Goal: Entertainment & Leisure: Consume media (video, audio)

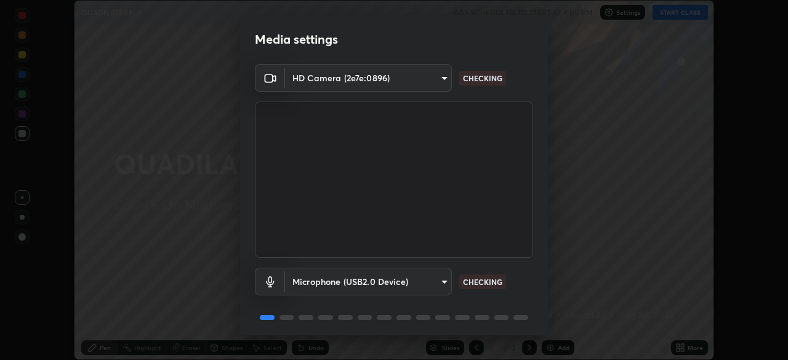
scroll to position [44, 0]
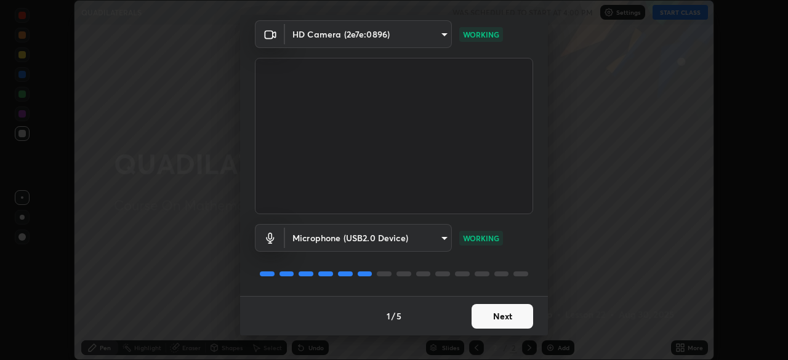
click at [496, 322] on button "Next" at bounding box center [503, 316] width 62 height 25
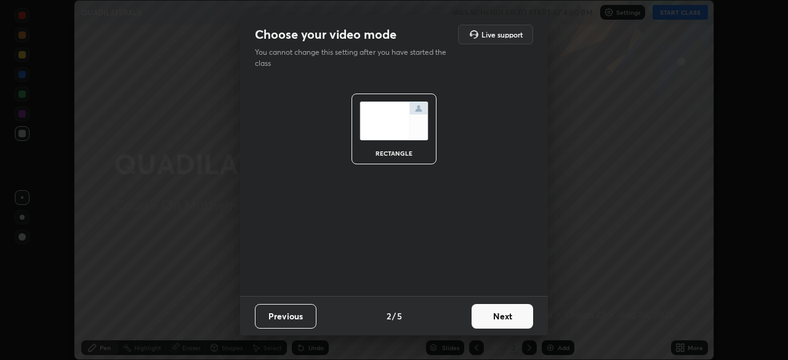
scroll to position [0, 0]
click at [498, 313] on button "Next" at bounding box center [503, 316] width 62 height 25
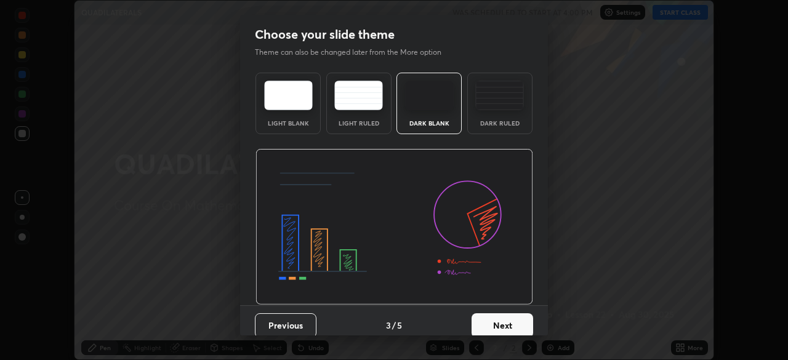
click at [518, 120] on div "Dark Ruled" at bounding box center [500, 104] width 65 height 62
click at [500, 324] on button "Next" at bounding box center [503, 326] width 62 height 25
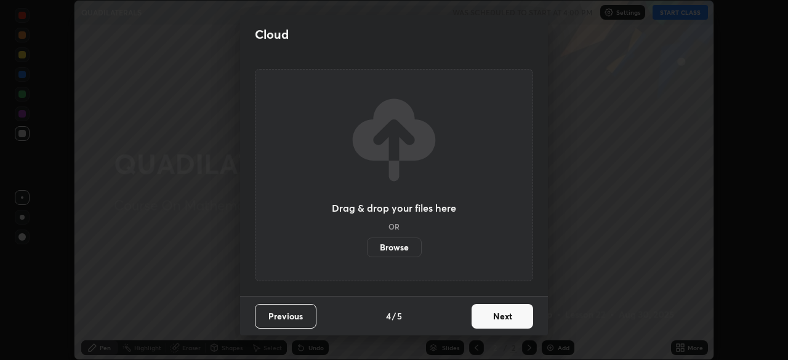
click at [503, 314] on button "Next" at bounding box center [503, 316] width 62 height 25
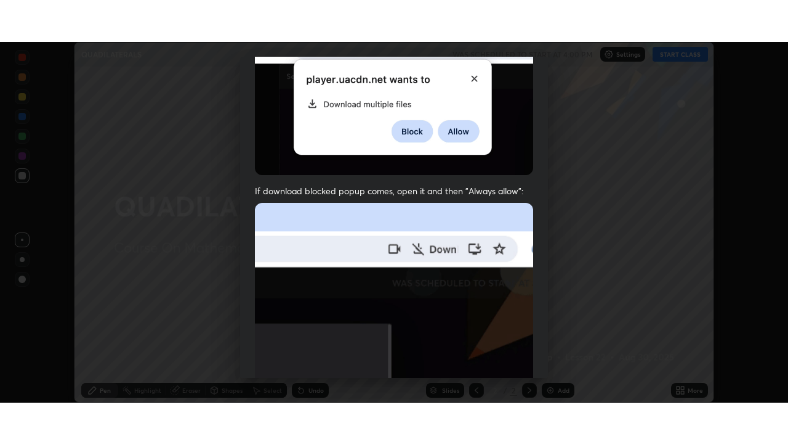
scroll to position [295, 0]
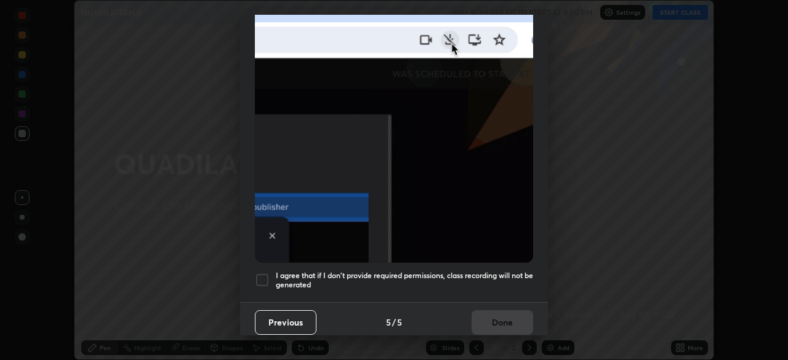
click at [265, 274] on div at bounding box center [262, 280] width 15 height 15
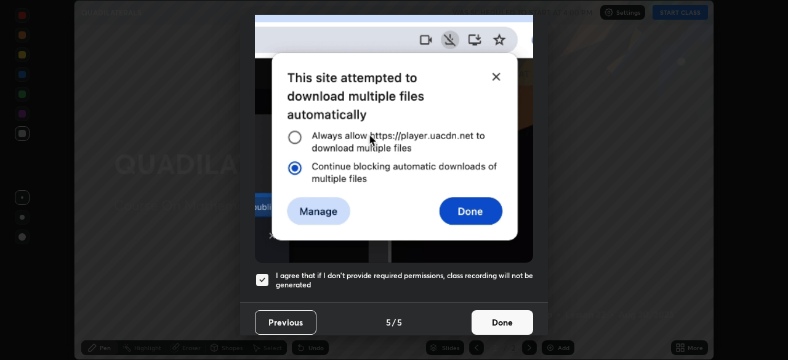
click at [502, 314] on button "Done" at bounding box center [503, 322] width 62 height 25
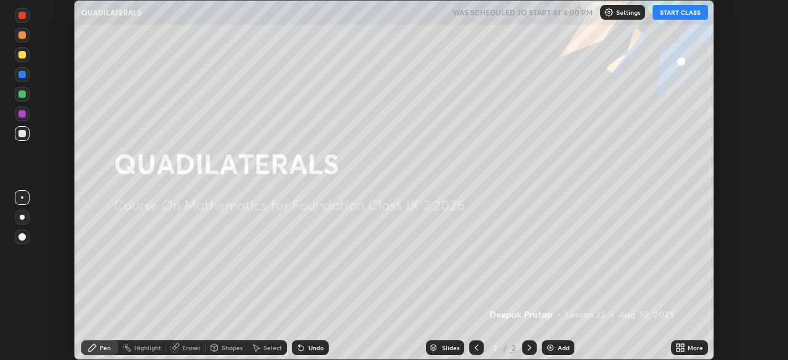
click at [678, 18] on button "START CLASS" at bounding box center [680, 12] width 55 height 15
click at [681, 351] on icon at bounding box center [682, 350] width 3 height 3
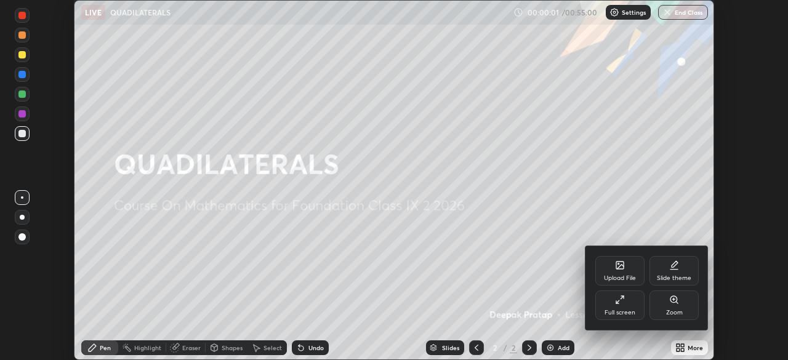
click at [620, 307] on div "Full screen" at bounding box center [620, 306] width 49 height 30
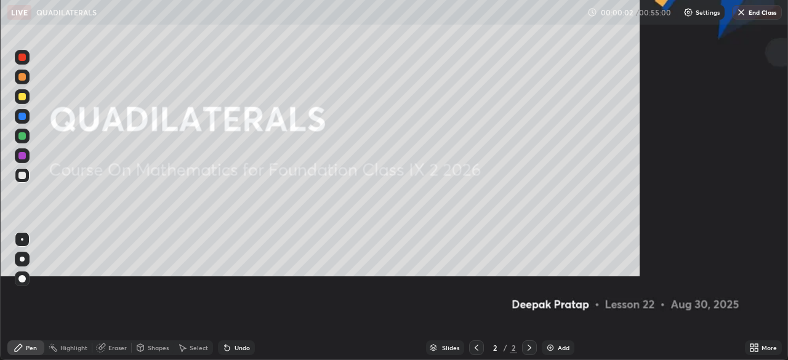
scroll to position [444, 788]
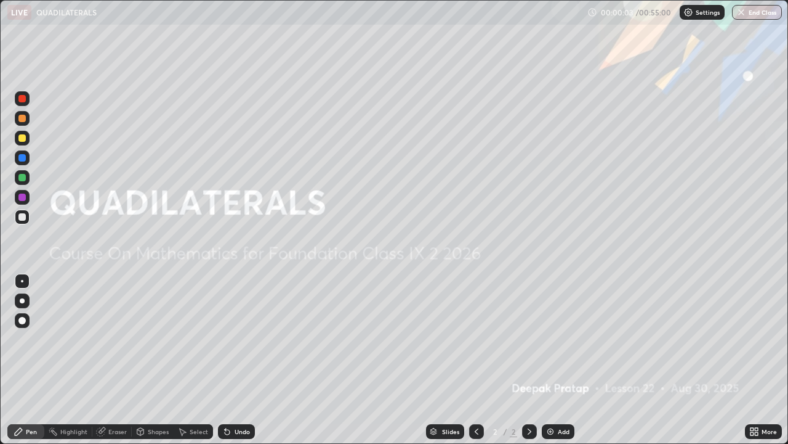
click at [562, 360] on div "Add" at bounding box center [564, 431] width 12 height 6
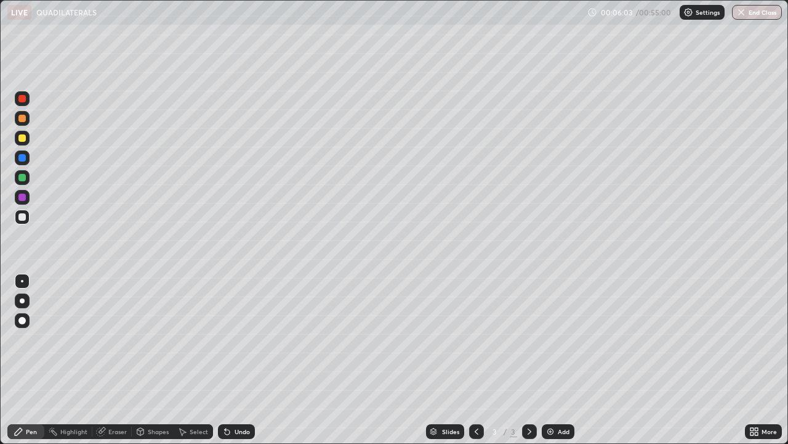
click at [561, 360] on div "Add" at bounding box center [564, 431] width 12 height 6
click at [550, 360] on img at bounding box center [551, 431] width 10 height 10
click at [110, 360] on div "Eraser" at bounding box center [111, 431] width 39 height 15
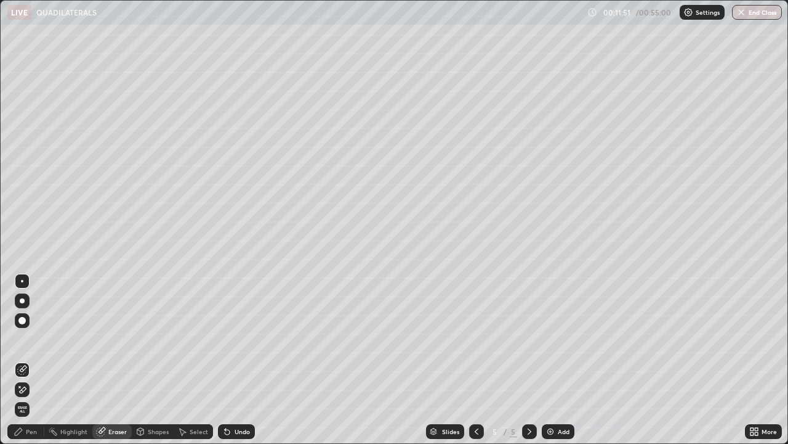
click at [33, 360] on div "Pen" at bounding box center [31, 431] width 11 height 6
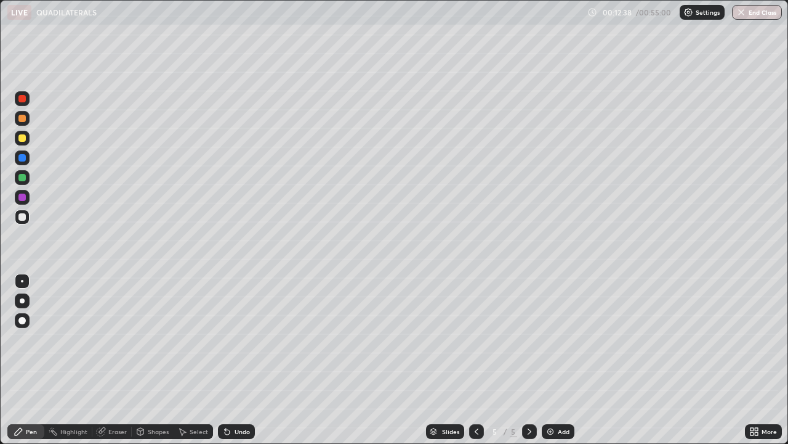
click at [111, 360] on div "Eraser" at bounding box center [117, 431] width 18 height 6
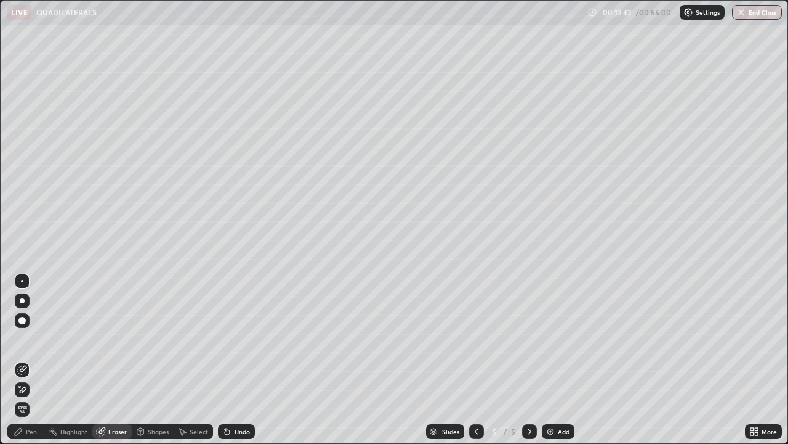
click at [34, 360] on div "Pen" at bounding box center [31, 431] width 11 height 6
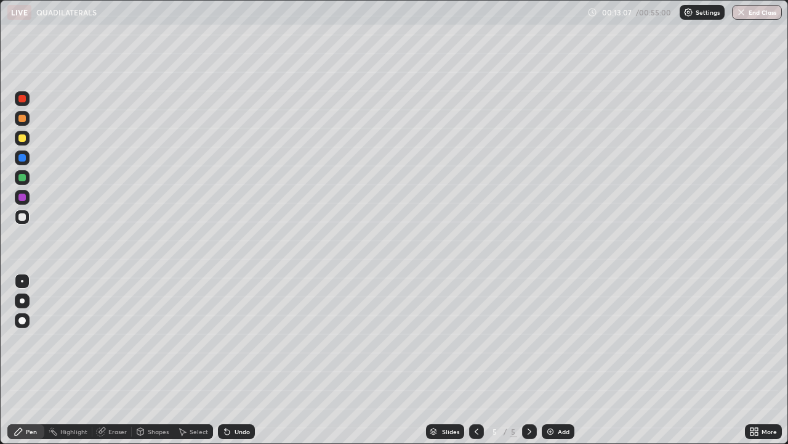
click at [62, 360] on div "Highlight" at bounding box center [73, 431] width 27 height 6
click at [109, 360] on div "Eraser" at bounding box center [111, 431] width 39 height 15
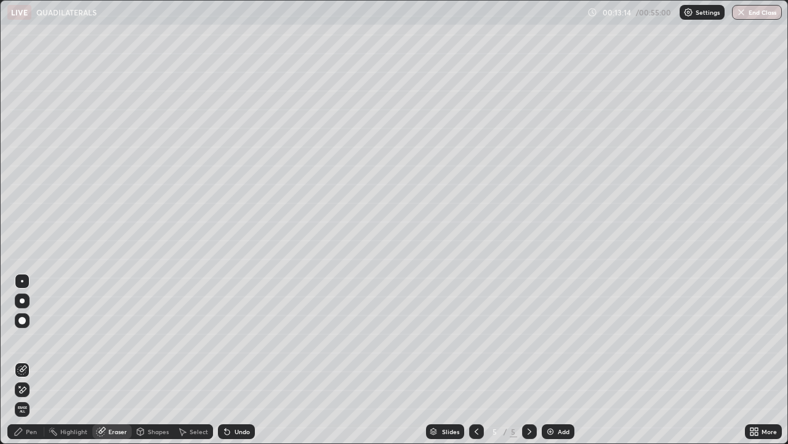
click at [36, 360] on div "Pen" at bounding box center [31, 431] width 11 height 6
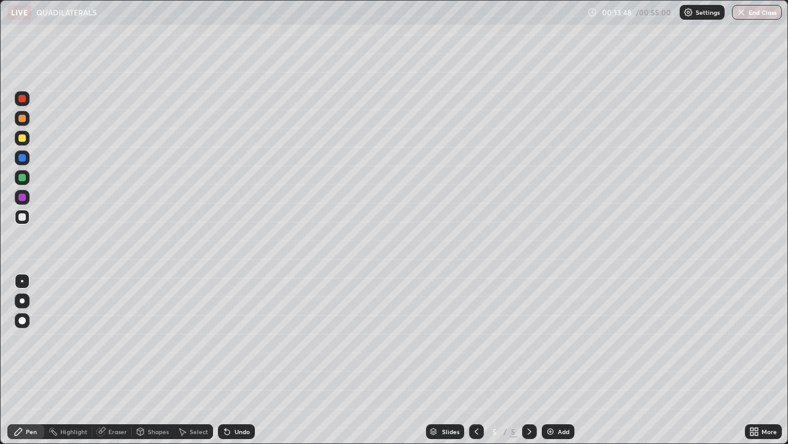
click at [543, 360] on div "Add" at bounding box center [558, 431] width 33 height 15
click at [546, 360] on img at bounding box center [551, 431] width 10 height 10
click at [553, 360] on div "Add" at bounding box center [558, 431] width 33 height 15
click at [24, 144] on div at bounding box center [22, 138] width 15 height 15
click at [549, 360] on div "Add" at bounding box center [558, 431] width 33 height 15
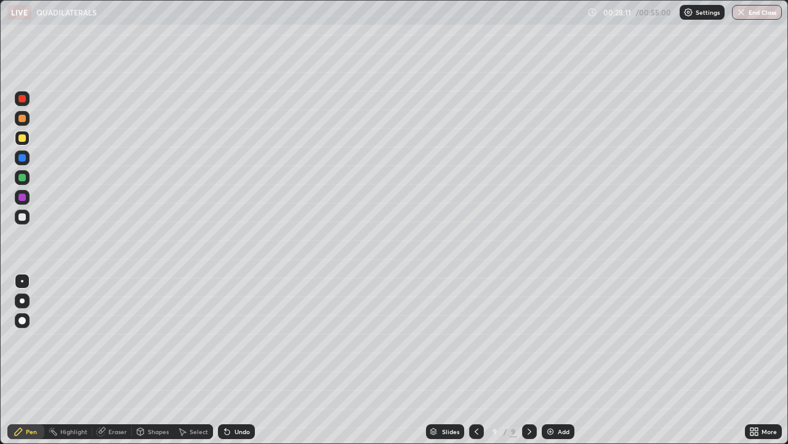
click at [550, 360] on div "Add" at bounding box center [558, 431] width 33 height 15
click at [25, 140] on div at bounding box center [21, 137] width 7 height 7
click at [23, 158] on div at bounding box center [21, 157] width 7 height 7
click at [108, 360] on div "Eraser" at bounding box center [117, 431] width 18 height 6
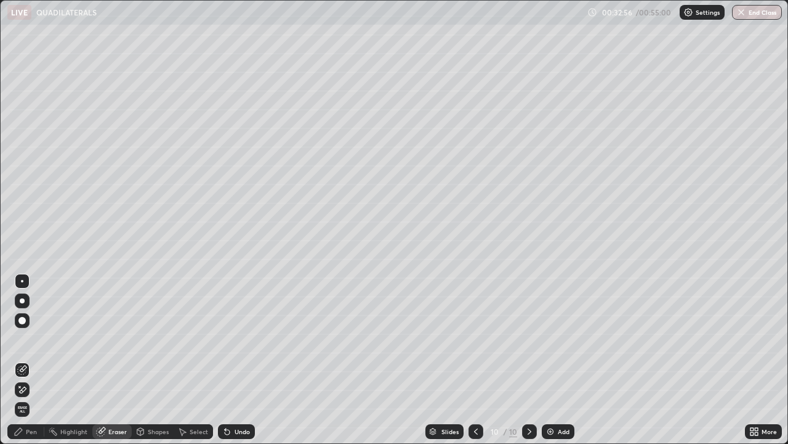
click at [29, 360] on div at bounding box center [22, 389] width 15 height 15
click at [29, 360] on div "Pen" at bounding box center [31, 431] width 11 height 6
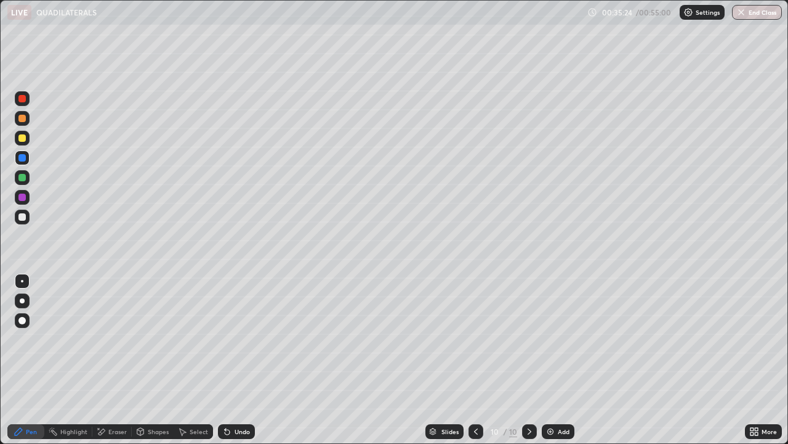
click at [118, 360] on div "Eraser" at bounding box center [117, 431] width 18 height 6
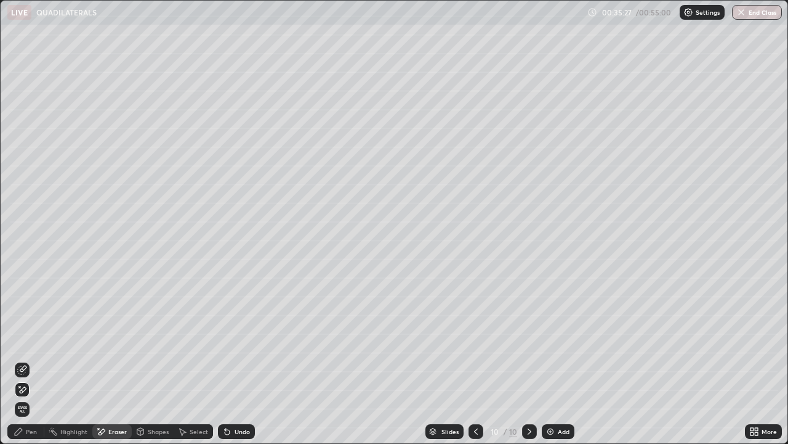
click at [34, 360] on div "Pen" at bounding box center [31, 431] width 11 height 6
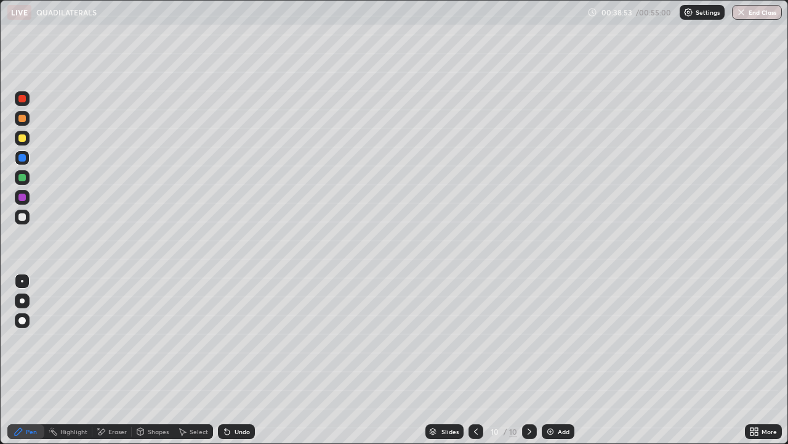
click at [548, 360] on img at bounding box center [551, 431] width 10 height 10
click at [24, 144] on div at bounding box center [22, 138] width 15 height 15
click at [551, 360] on img at bounding box center [551, 431] width 10 height 10
click at [552, 360] on img at bounding box center [551, 431] width 10 height 10
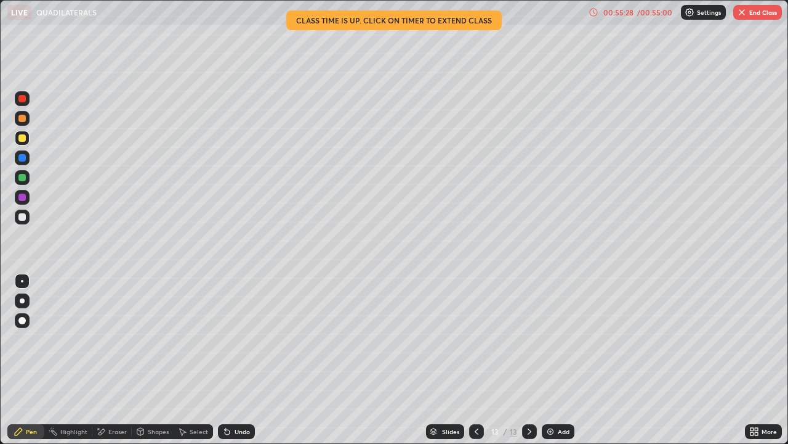
click at [16, 197] on div at bounding box center [22, 197] width 15 height 15
click at [741, 14] on img "button" at bounding box center [742, 12] width 10 height 10
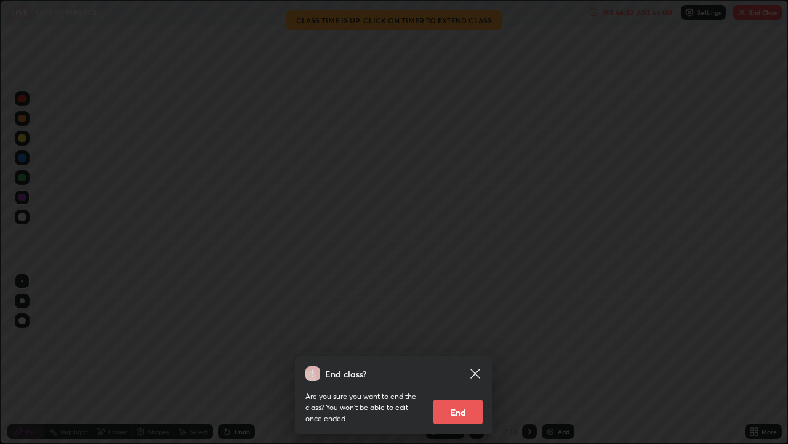
click at [450, 360] on button "End" at bounding box center [458, 411] width 49 height 25
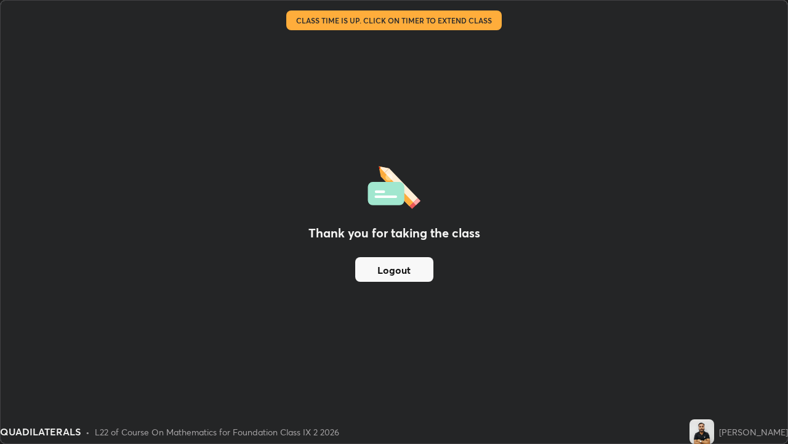
click at [288, 360] on div "Thank you for taking the class Logout" at bounding box center [394, 222] width 787 height 442
click at [379, 264] on button "Logout" at bounding box center [394, 269] width 78 height 25
click at [384, 269] on button "Logout" at bounding box center [394, 269] width 78 height 25
click at [383, 266] on button "Logout" at bounding box center [394, 269] width 78 height 25
click at [387, 272] on button "Logout" at bounding box center [394, 269] width 78 height 25
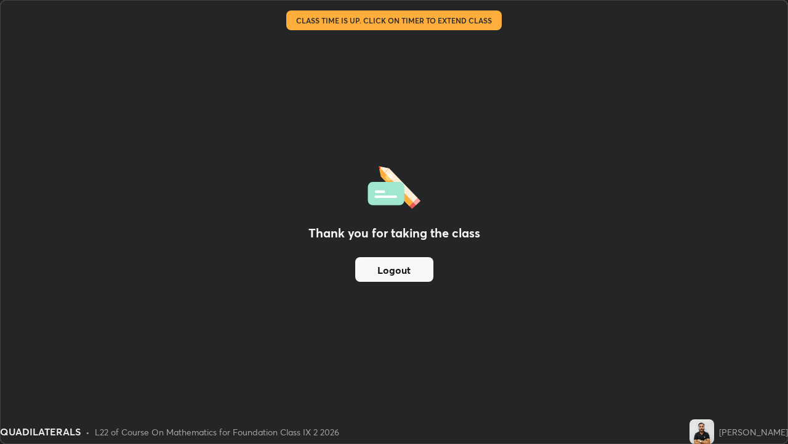
click at [386, 272] on button "Logout" at bounding box center [394, 269] width 78 height 25
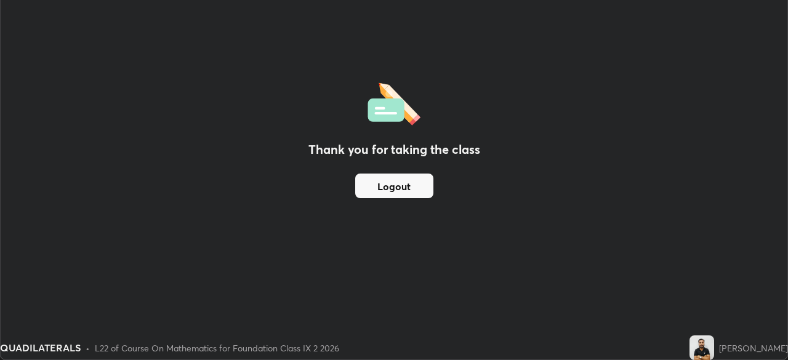
scroll to position [61239, 60811]
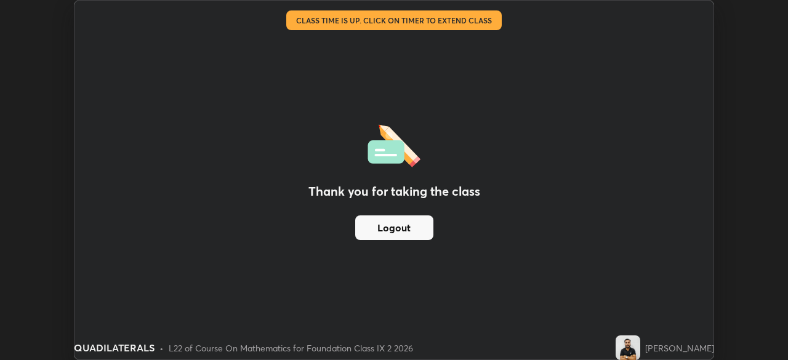
click at [378, 224] on button "Logout" at bounding box center [394, 228] width 78 height 25
click at [393, 226] on button "Logout" at bounding box center [394, 228] width 78 height 25
click at [391, 235] on button "Logout" at bounding box center [394, 228] width 78 height 25
click at [391, 232] on button "Logout" at bounding box center [394, 228] width 78 height 25
click at [392, 228] on button "Logout" at bounding box center [394, 228] width 78 height 25
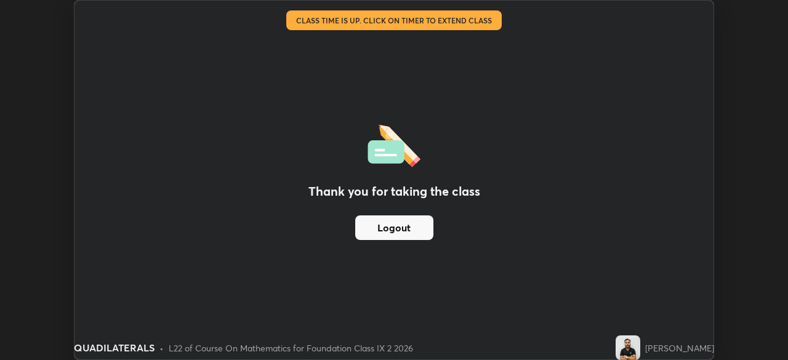
click at [395, 227] on button "Logout" at bounding box center [394, 228] width 78 height 25
